Goal: Find specific page/section: Find specific page/section

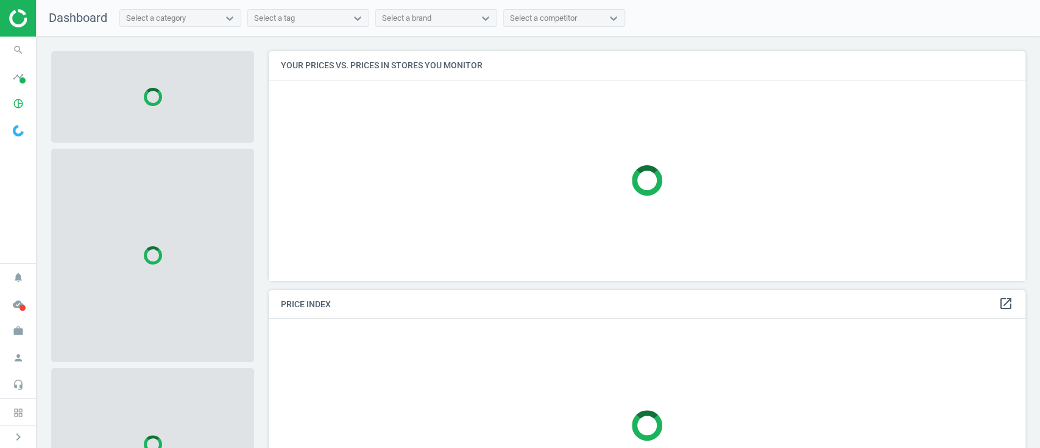
scroll to position [254, 769]
click at [16, 102] on icon "pie_chart_outlined" at bounding box center [18, 103] width 23 height 23
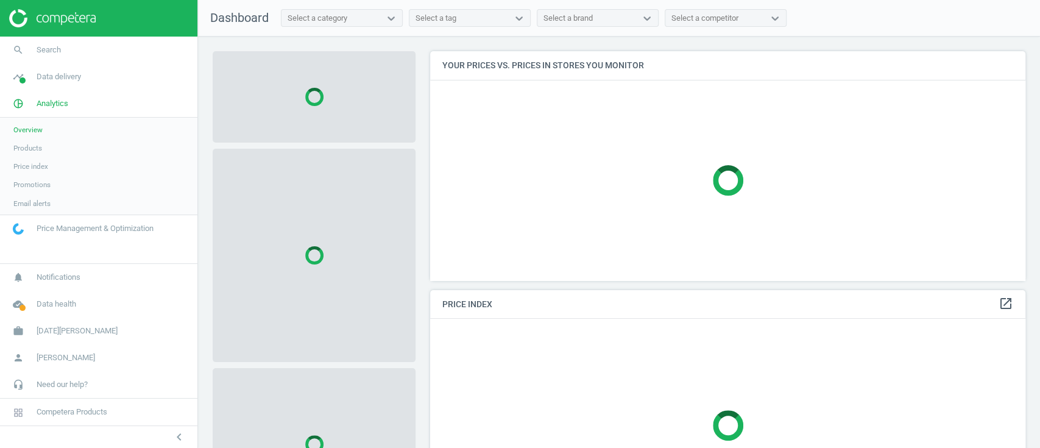
scroll to position [254, 607]
click at [43, 145] on link "Products" at bounding box center [98, 148] width 197 height 18
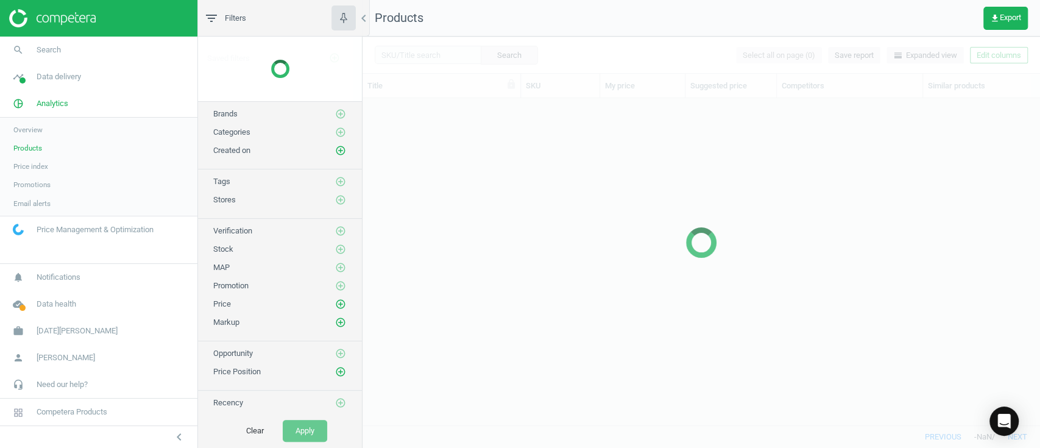
scroll to position [301, 664]
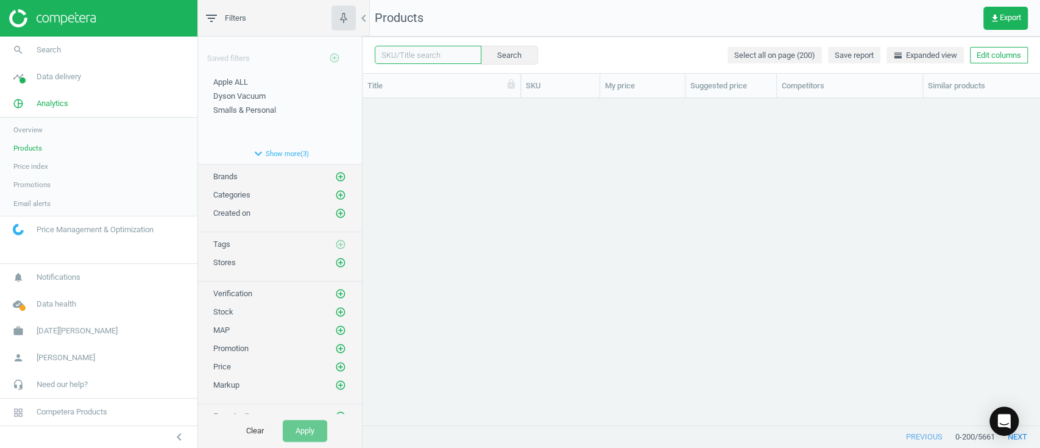
click at [420, 57] on input "text" at bounding box center [428, 55] width 107 height 18
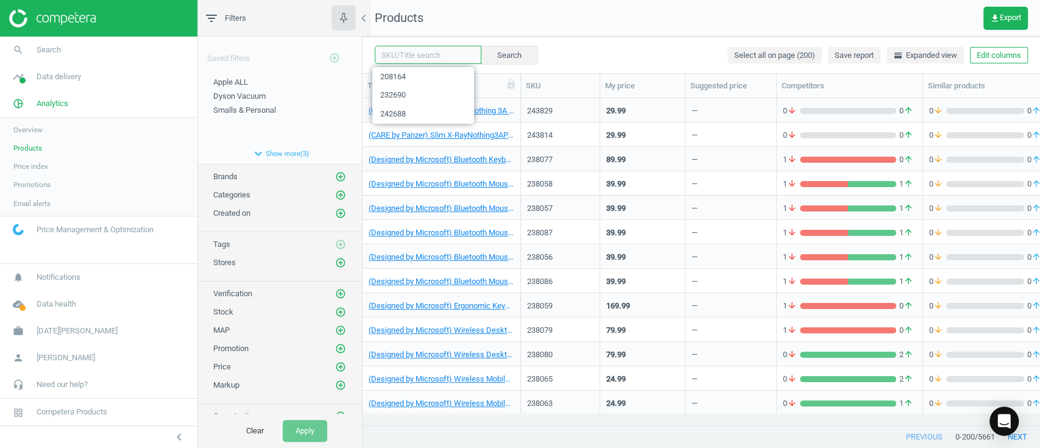
paste input "232748"
type input "232748"
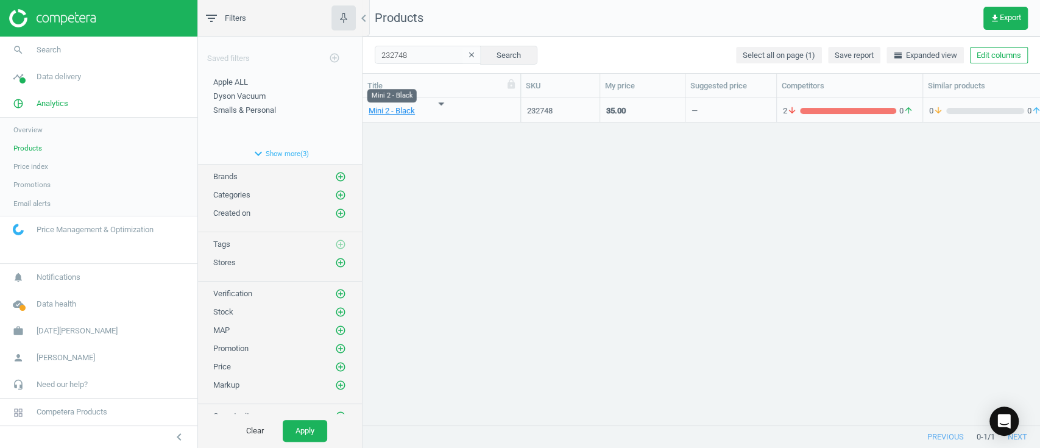
click at [424, 110] on span "Mini 2 - Black" at bounding box center [441, 110] width 146 height 11
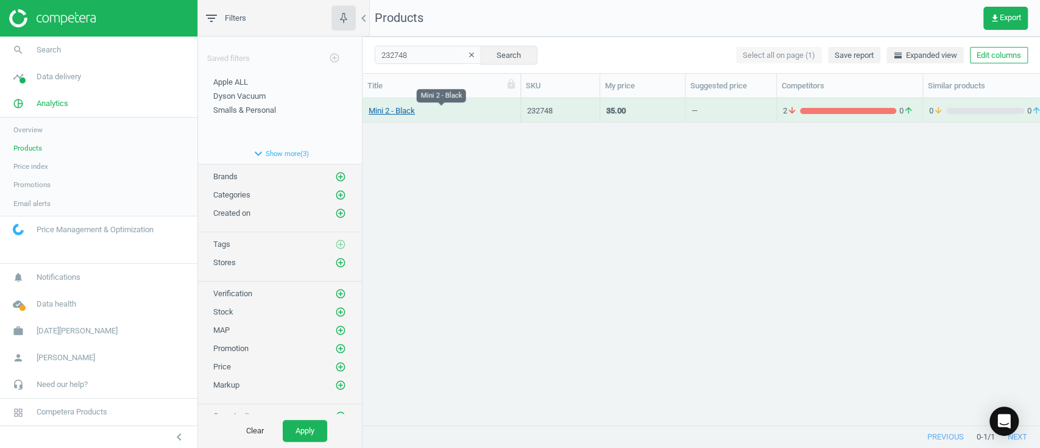
click at [381, 110] on link "Mini 2 - Black" at bounding box center [391, 110] width 46 height 11
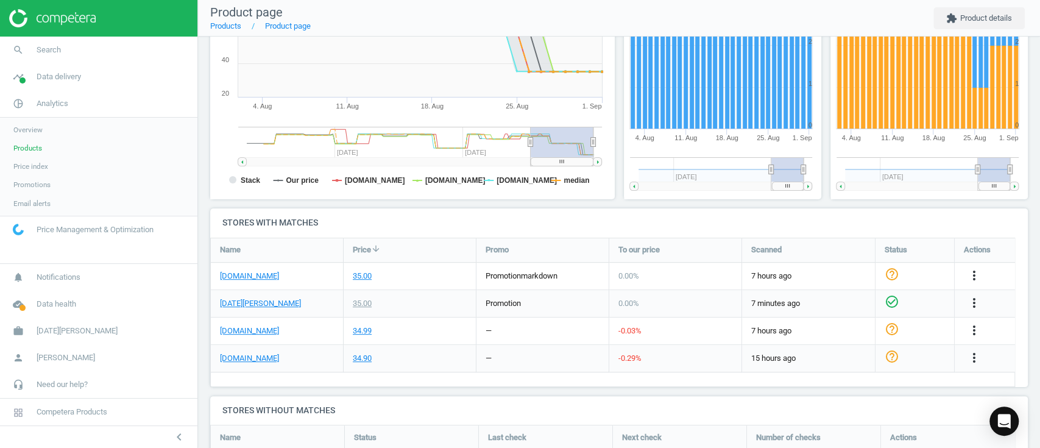
scroll to position [248, 0]
